Goal: Complete application form

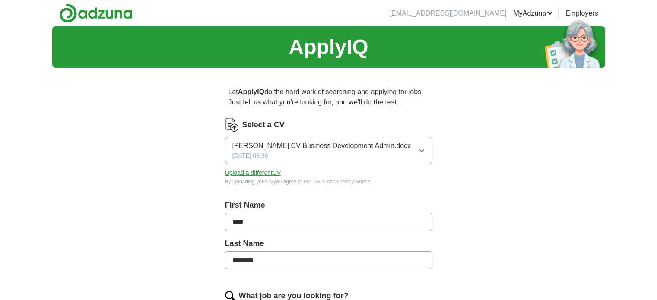
click at [262, 172] on button "Upload a different CV" at bounding box center [253, 172] width 56 height 9
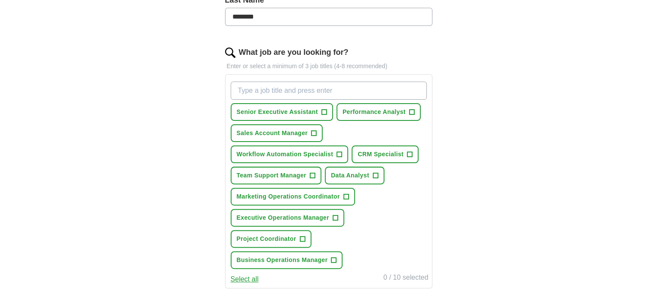
scroll to position [244, 0]
click at [323, 113] on span "+" at bounding box center [323, 112] width 5 height 7
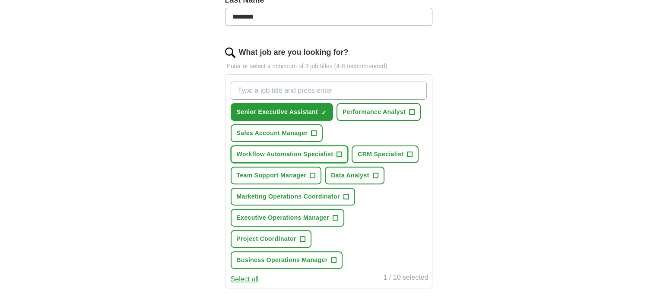
click at [337, 154] on span "+" at bounding box center [339, 154] width 5 height 7
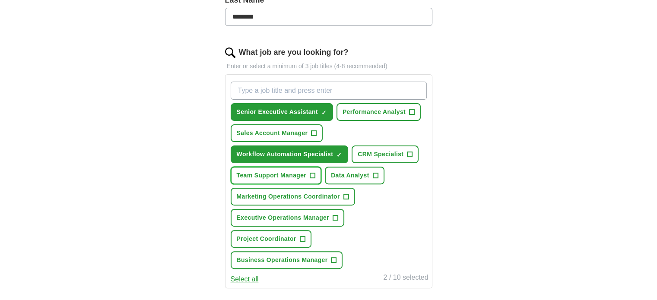
click at [311, 174] on span "+" at bounding box center [312, 175] width 5 height 7
click at [347, 193] on span "+" at bounding box center [345, 196] width 5 height 7
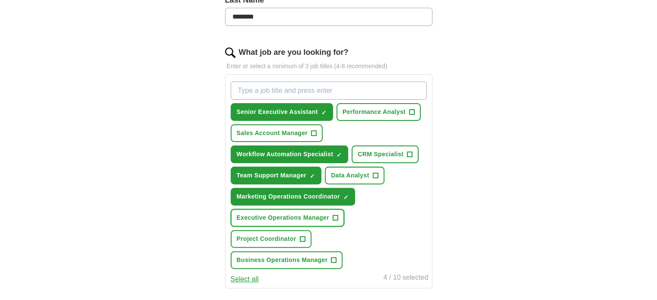
click at [332, 217] on span "+" at bounding box center [334, 218] width 5 height 7
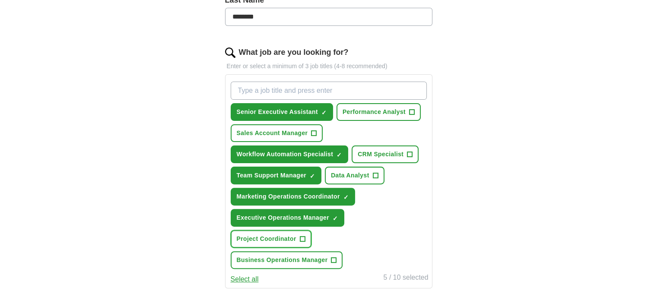
click at [304, 236] on span "+" at bounding box center [302, 239] width 5 height 7
click at [343, 251] on button "Business Operations Manager +" at bounding box center [287, 260] width 112 height 18
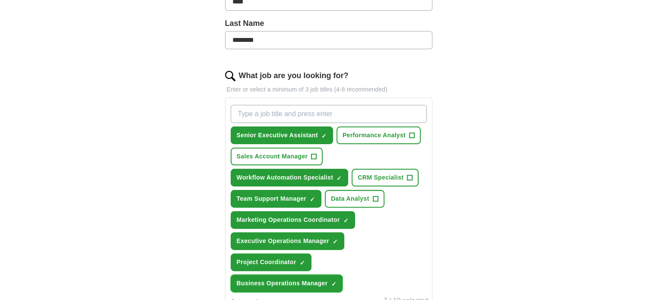
scroll to position [221, 0]
click at [289, 111] on input "What job are you looking for?" at bounding box center [329, 113] width 196 height 18
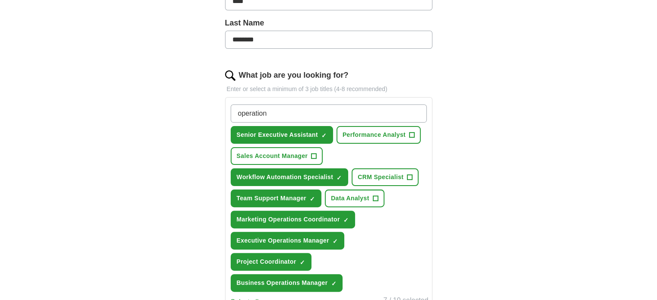
type input "operations"
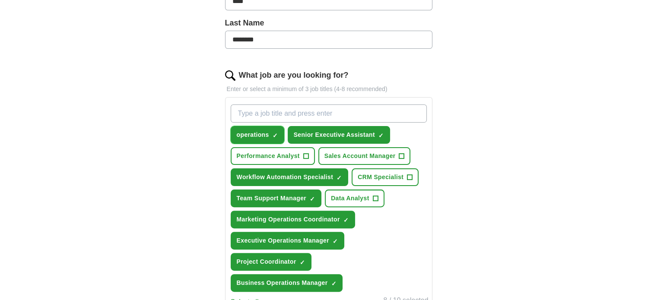
click at [0, 0] on span "×" at bounding box center [0, 0] width 0 height 0
click at [287, 116] on input "What job are you looking for?" at bounding box center [329, 113] width 196 height 18
type input "Business Development Assistant"
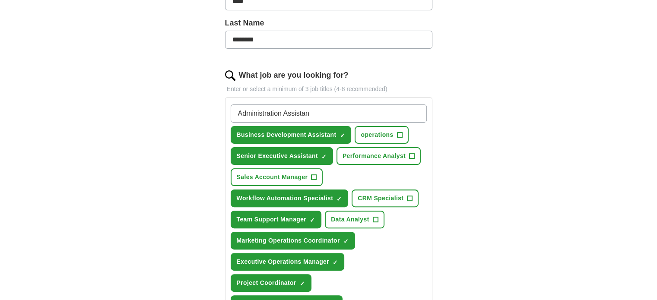
type input "Administration Assistant"
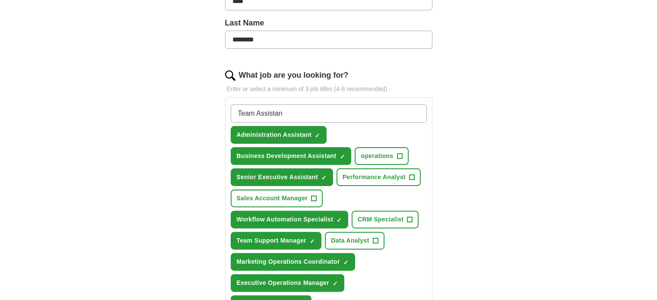
type input "Team Assistant"
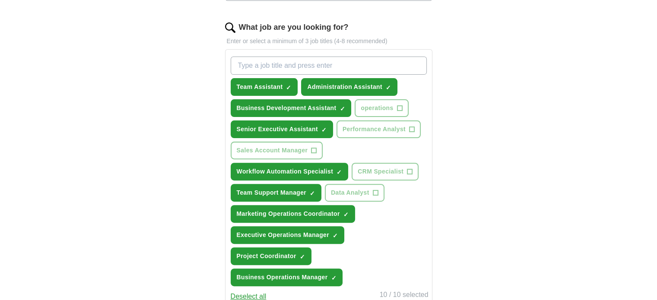
scroll to position [269, 0]
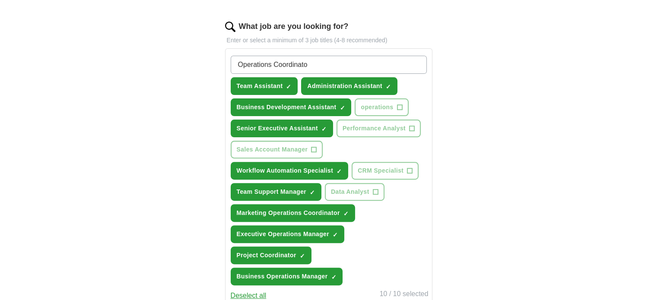
type input "Operations Coordinator"
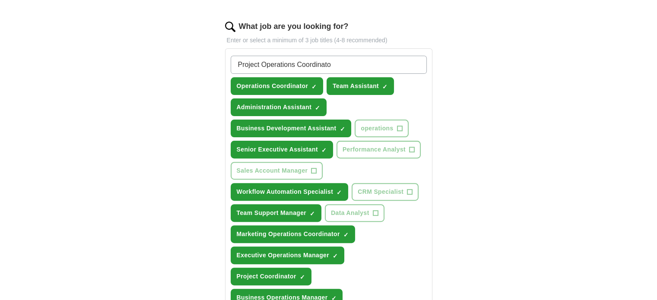
type input "Project Operations Coordinator"
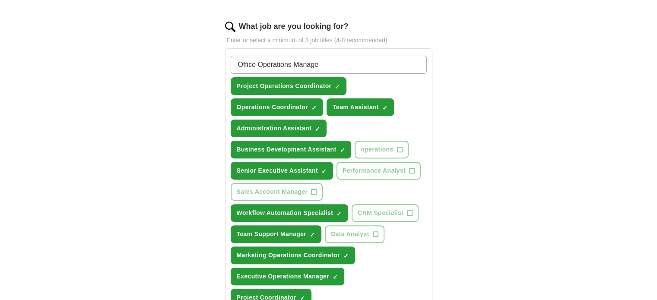
type input "Office Operations Manager"
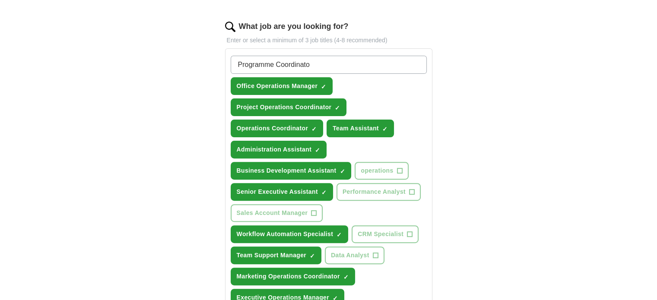
type input "Programme Coordinator"
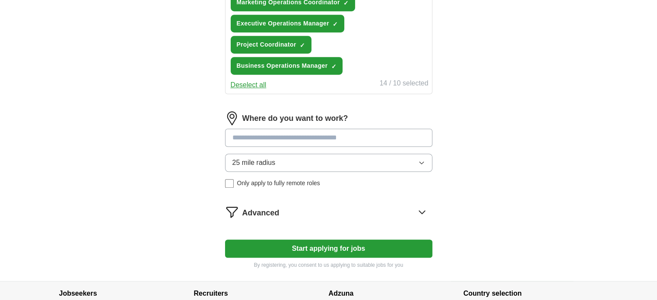
scroll to position [566, 0]
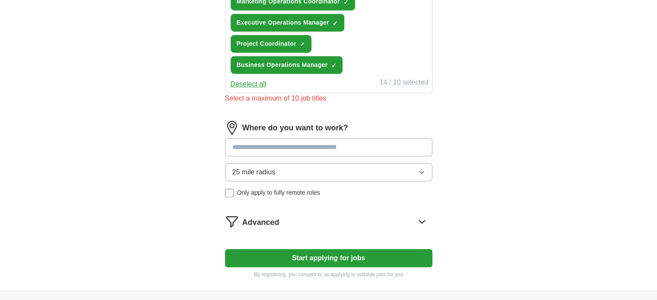
click at [229, 163] on div "25 mile radius Only apply to fully remote roles" at bounding box center [328, 180] width 207 height 34
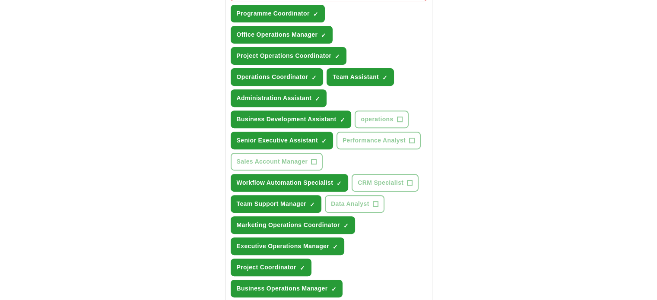
scroll to position [342, 0]
click at [342, 120] on button "Business Development Assistant ✓ ×" at bounding box center [291, 120] width 121 height 18
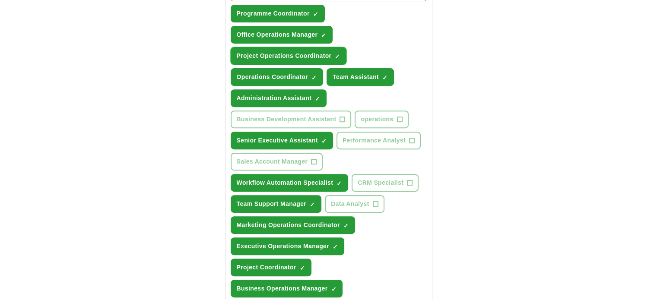
click at [0, 0] on span "×" at bounding box center [0, 0] width 0 height 0
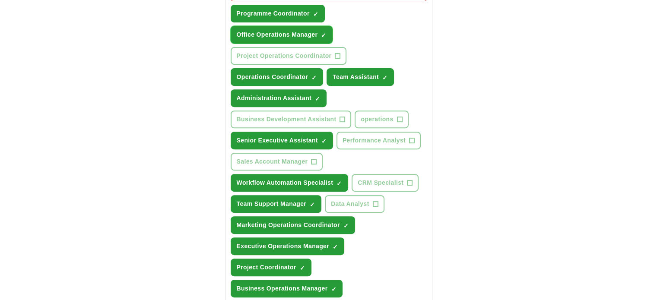
click at [0, 0] on span "×" at bounding box center [0, 0] width 0 height 0
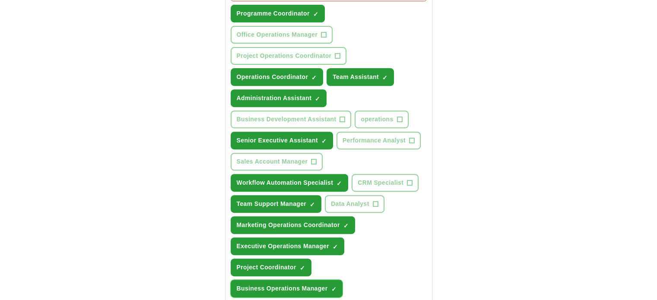
click at [0, 0] on span "×" at bounding box center [0, 0] width 0 height 0
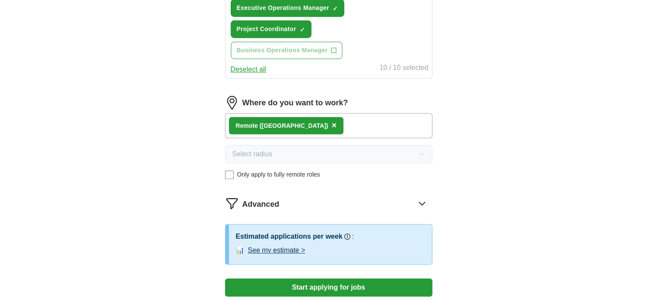
scroll to position [587, 0]
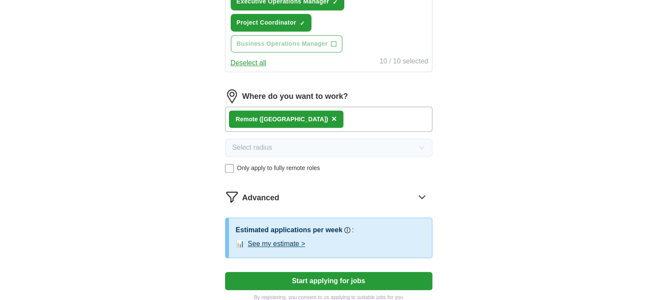
click at [269, 239] on button "See my estimate >" at bounding box center [276, 244] width 57 height 10
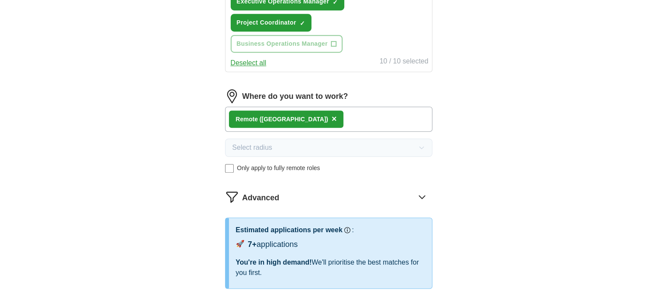
click at [423, 190] on icon at bounding box center [422, 197] width 14 height 14
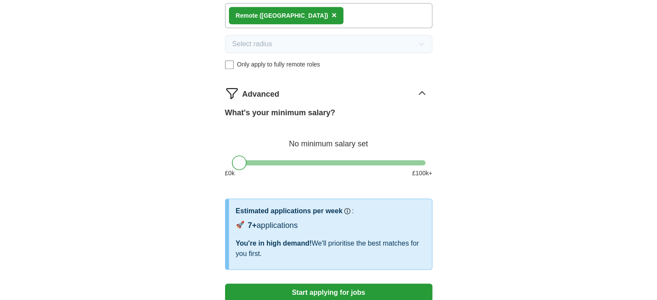
scroll to position [690, 0]
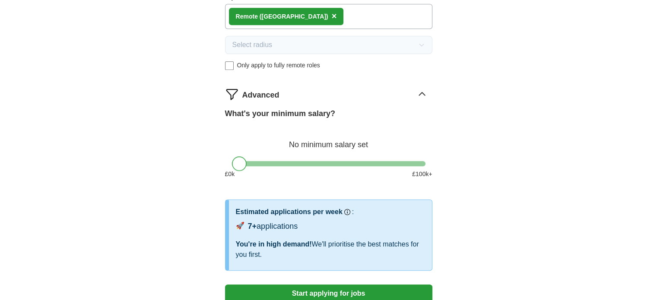
click at [241, 156] on div at bounding box center [239, 163] width 15 height 15
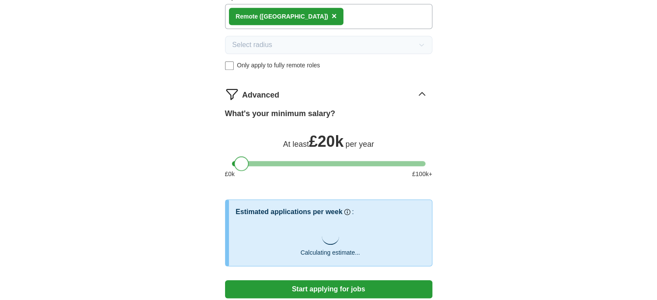
click at [243, 156] on div at bounding box center [241, 163] width 15 height 15
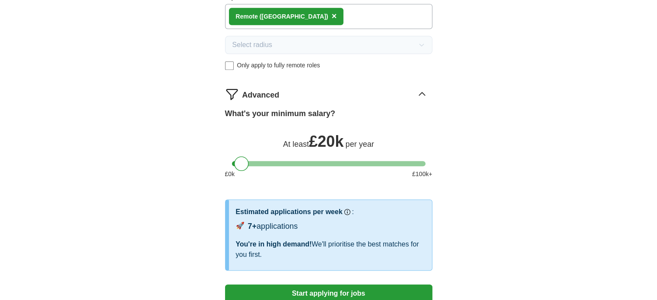
click at [340, 285] on button "Start applying for jobs" at bounding box center [328, 294] width 207 height 18
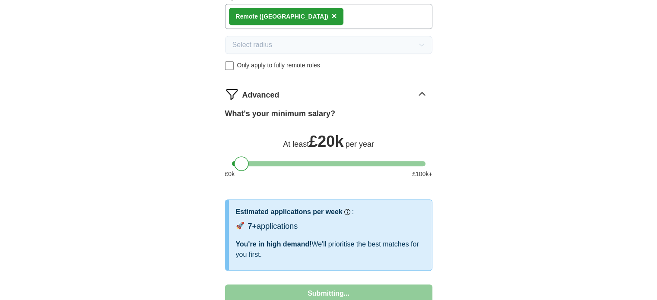
select select "**"
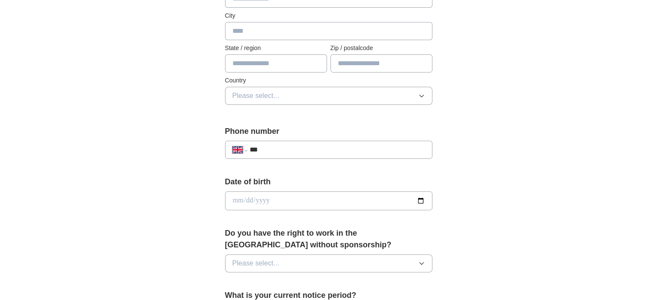
scroll to position [225, 0]
click at [308, 144] on input "***" at bounding box center [336, 149] width 175 height 10
type input "**********"
type input "*******"
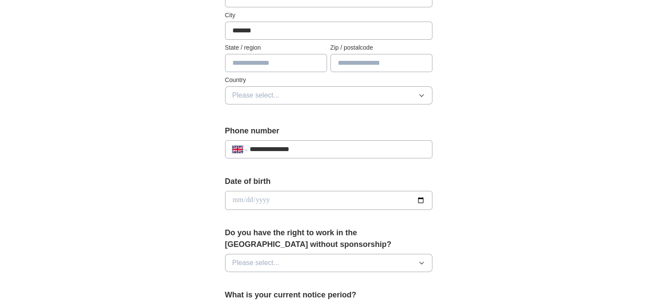
type input "*******"
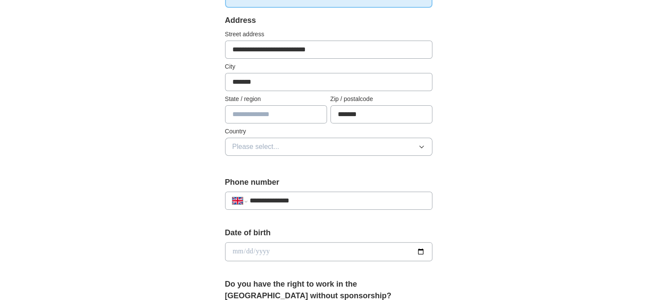
scroll to position [173, 0]
click at [418, 144] on icon "button" at bounding box center [421, 147] width 7 height 7
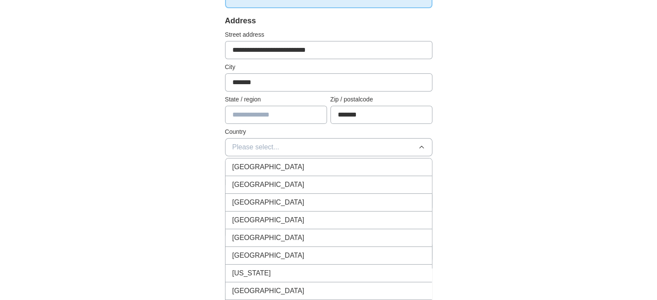
click at [373, 171] on li "[GEOGRAPHIC_DATA]" at bounding box center [328, 167] width 206 height 18
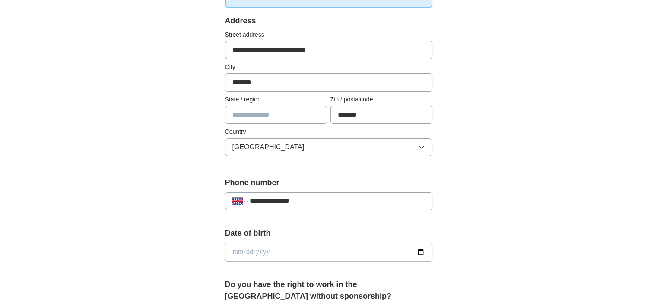
click at [280, 110] on input "text" at bounding box center [276, 115] width 102 height 18
click at [342, 49] on input "**********" at bounding box center [328, 50] width 207 height 18
type input "**********"
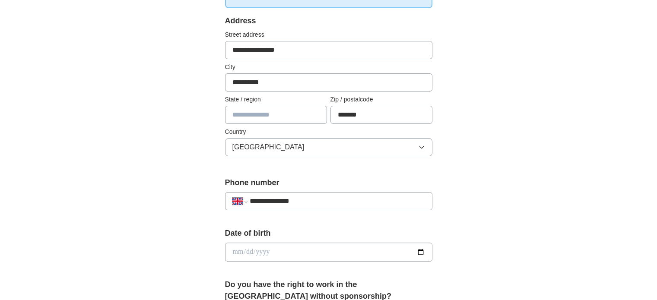
click at [266, 113] on input "text" at bounding box center [276, 115] width 102 height 18
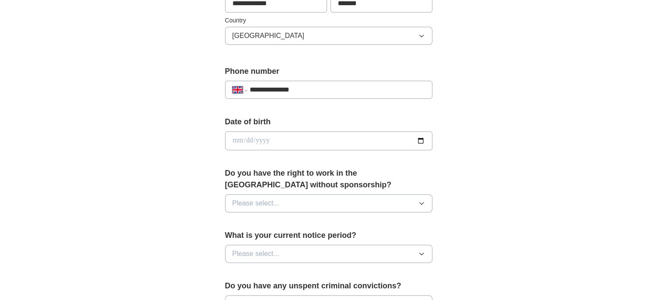
scroll to position [285, 0]
type input "**********"
click at [420, 139] on input "date" at bounding box center [328, 139] width 207 height 19
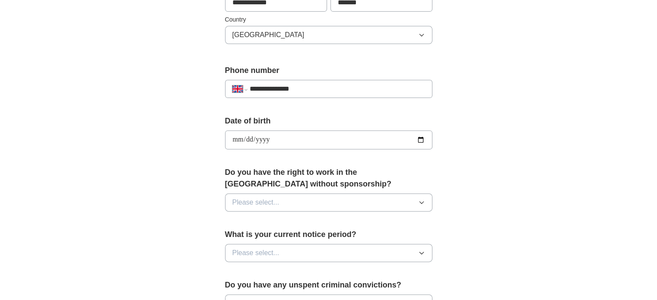
type input "**********"
click at [420, 202] on icon "button" at bounding box center [421, 202] width 7 height 7
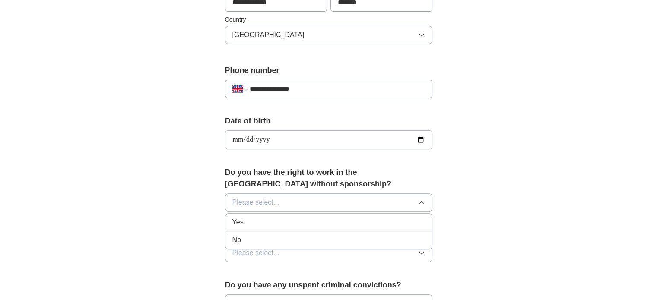
click at [350, 223] on div "Yes" at bounding box center [328, 222] width 193 height 10
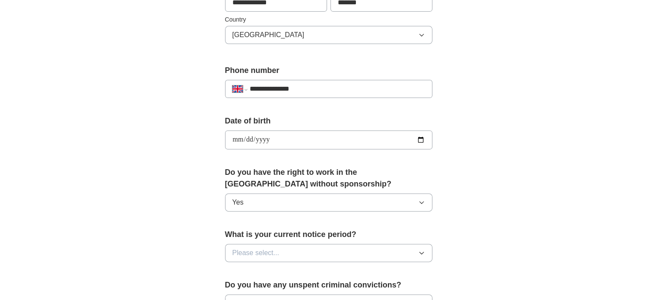
scroll to position [394, 0]
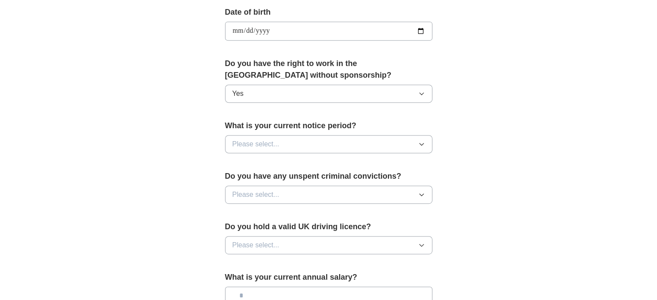
click at [418, 142] on icon "button" at bounding box center [421, 144] width 7 height 7
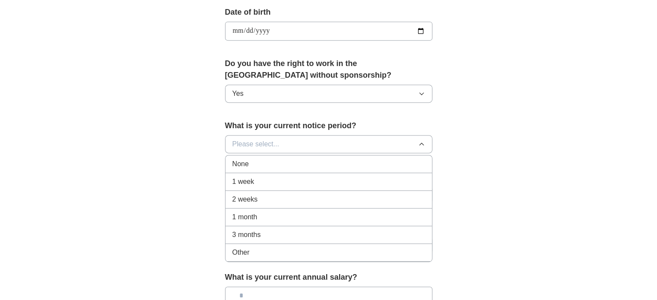
click at [250, 199] on span "2 weeks" at bounding box center [244, 199] width 25 height 10
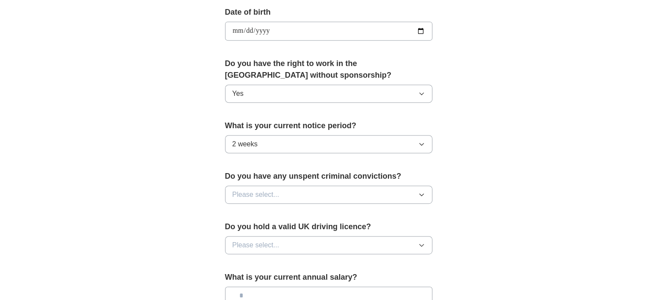
click at [318, 198] on button "Please select..." at bounding box center [328, 195] width 207 height 18
click at [251, 235] on li "No" at bounding box center [328, 233] width 206 height 18
click at [298, 242] on button "Please select..." at bounding box center [328, 245] width 207 height 18
click at [278, 260] on div "Yes" at bounding box center [328, 265] width 193 height 10
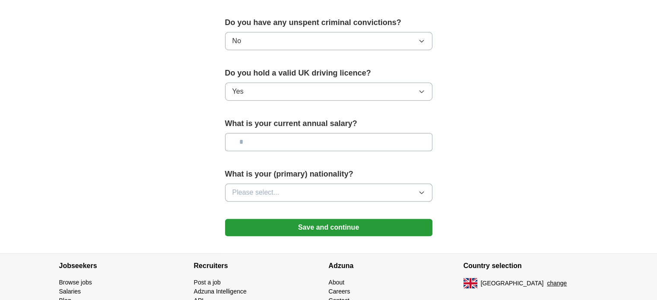
scroll to position [548, 0]
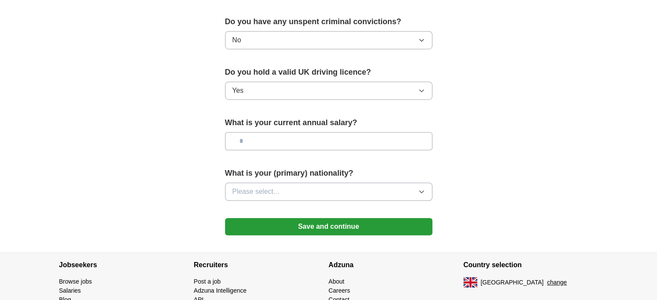
click at [385, 138] on input "text" at bounding box center [328, 141] width 207 height 18
type input "*******"
click at [413, 188] on button "Please select..." at bounding box center [328, 192] width 207 height 18
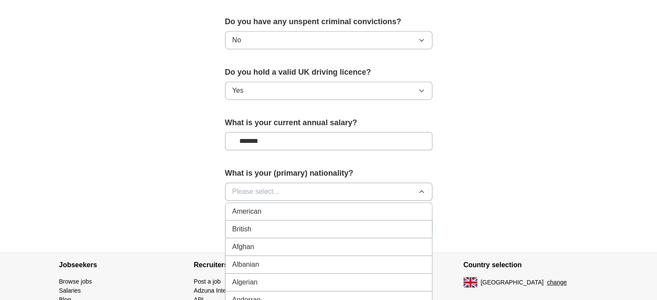
click at [303, 224] on div "British" at bounding box center [328, 229] width 193 height 10
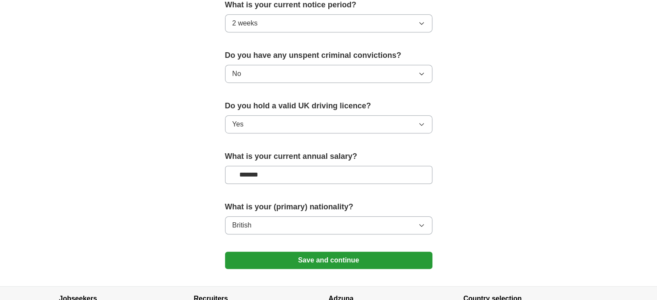
scroll to position [535, 0]
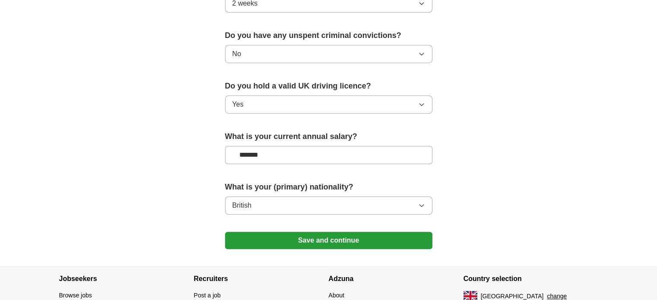
click at [328, 239] on button "Save and continue" at bounding box center [328, 240] width 207 height 17
